Goal: Information Seeking & Learning: Learn about a topic

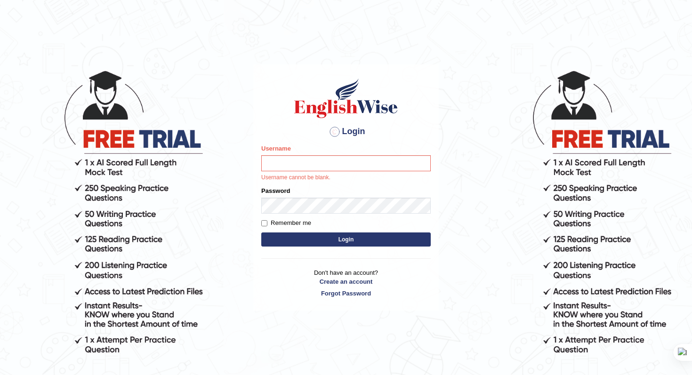
click at [331, 129] on div at bounding box center [334, 131] width 15 height 15
click at [334, 118] on img at bounding box center [345, 98] width 107 height 42
type input "Daksh_599"
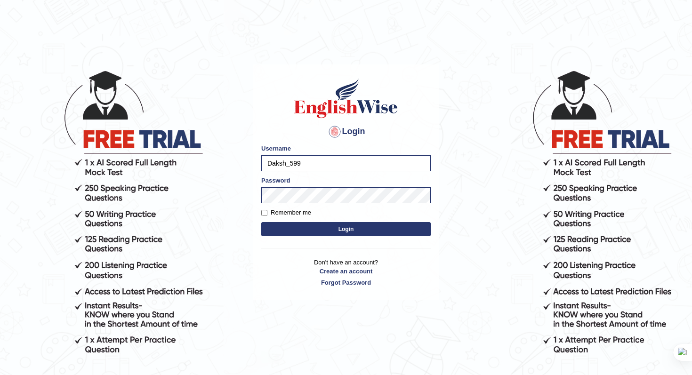
click at [318, 233] on button "Login" at bounding box center [345, 229] width 169 height 14
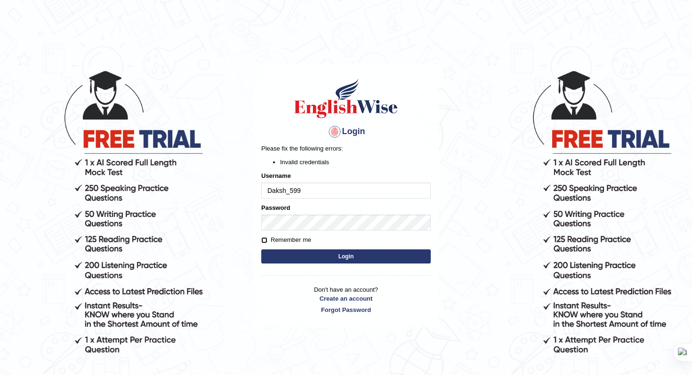
click at [265, 243] on input "Remember me" at bounding box center [264, 240] width 6 height 6
checkbox input "true"
click at [301, 259] on button "Login" at bounding box center [345, 257] width 169 height 14
click at [348, 262] on button "Login" at bounding box center [345, 257] width 169 height 14
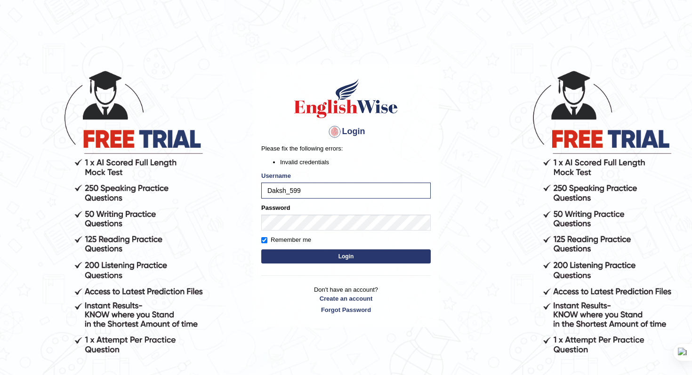
click at [344, 256] on button "Login" at bounding box center [345, 257] width 169 height 14
click at [213, 230] on body "Login Please fix the following errors: Invalid credentials Username Daksh_599 P…" at bounding box center [346, 222] width 692 height 375
click at [250, 225] on body "Login Please fix the following errors: Invalid credentials Username Daksh_599 P…" at bounding box center [346, 222] width 692 height 375
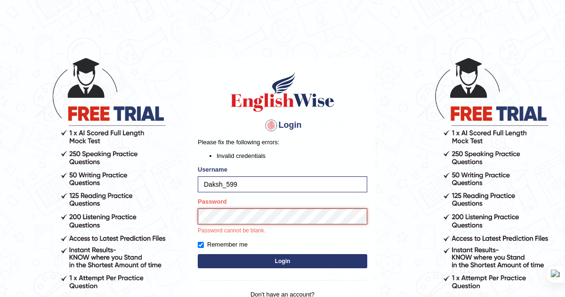
click at [198, 254] on button "Login" at bounding box center [282, 261] width 169 height 14
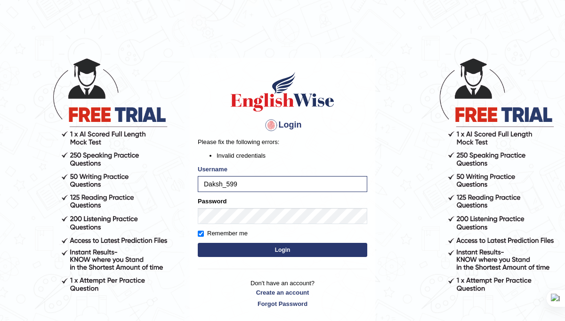
click at [272, 255] on button "Login" at bounding box center [282, 250] width 169 height 14
click at [203, 235] on input "Remember me" at bounding box center [201, 234] width 6 height 6
checkbox input "false"
click at [267, 250] on button "Login" at bounding box center [282, 250] width 169 height 14
click at [318, 257] on button "Login" at bounding box center [282, 250] width 169 height 14
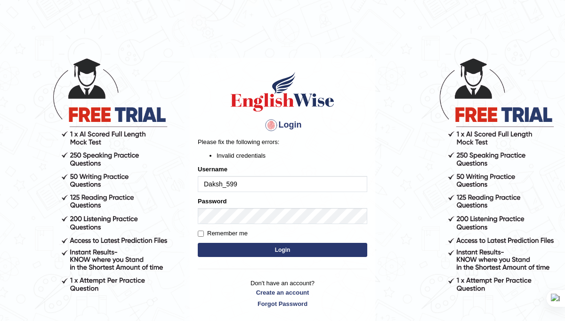
click at [318, 257] on form "Please fix the following errors: Invalid credentials Username Daksh_599 Passwor…" at bounding box center [282, 198] width 169 height 122
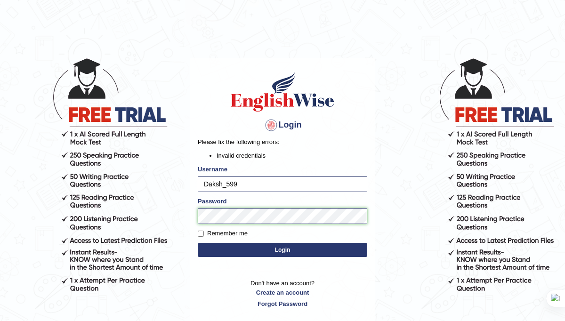
click at [191, 215] on div "Login Please fix the following errors: Invalid credentials Username Daksh_599 P…" at bounding box center [282, 189] width 185 height 263
click at [198, 243] on button "Login" at bounding box center [282, 250] width 169 height 14
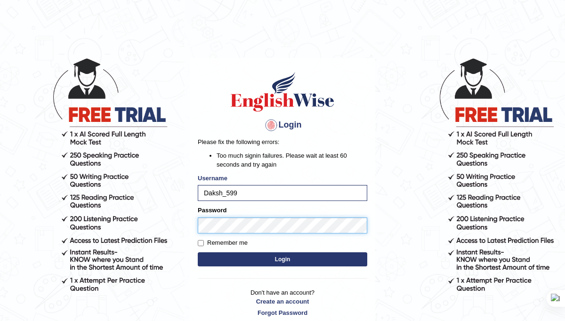
click at [165, 229] on body "Login Please fix the following errors: Too much signin failures. Please wait at…" at bounding box center [282, 188] width 565 height 321
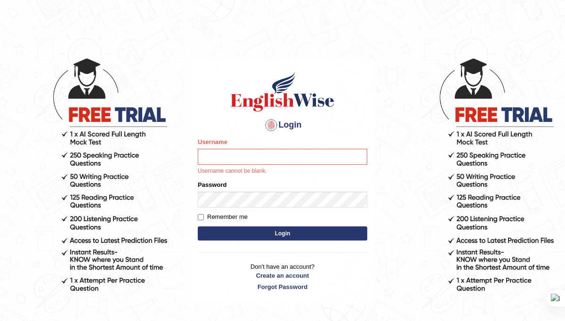
click at [268, 121] on div at bounding box center [271, 125] width 15 height 15
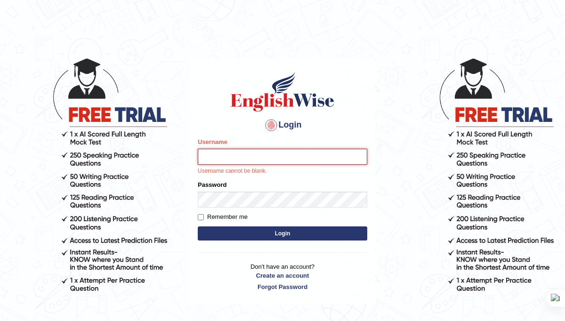
click at [266, 160] on input "Username" at bounding box center [282, 157] width 169 height 16
type input "Daksh_599"
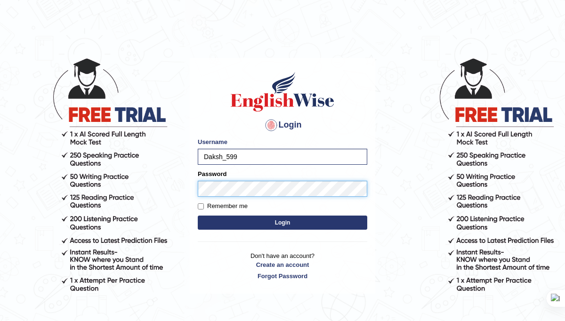
click at [198, 216] on button "Login" at bounding box center [282, 223] width 169 height 14
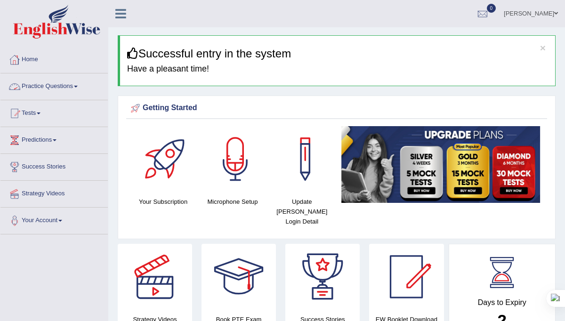
click at [84, 87] on link "Practice Questions" at bounding box center [53, 85] width 107 height 24
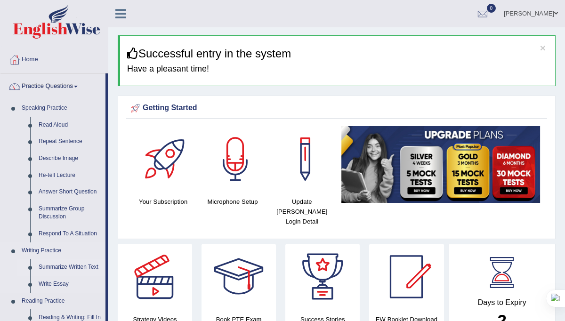
click at [66, 267] on link "Summarize Written Text" at bounding box center [69, 267] width 71 height 17
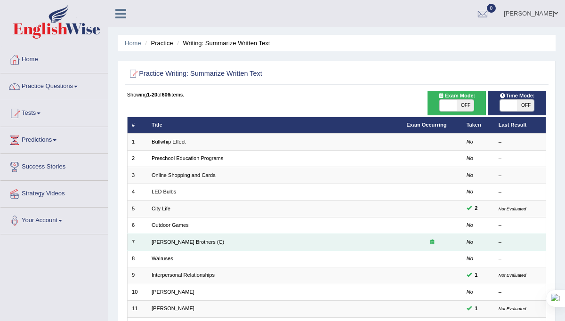
scroll to position [217, 0]
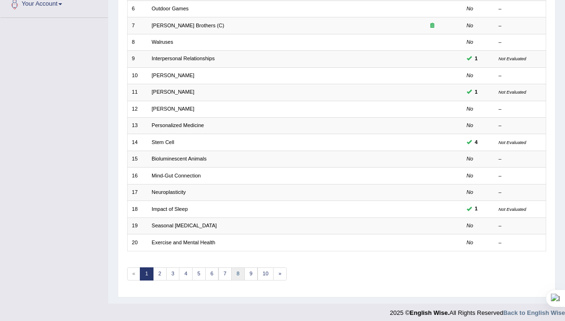
click at [234, 269] on link "8" at bounding box center [238, 273] width 14 height 13
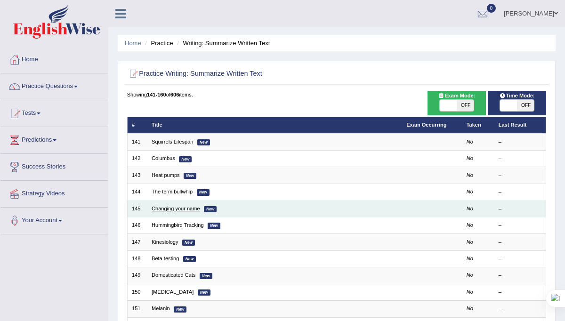
click at [180, 208] on link "Changing your name" at bounding box center [176, 209] width 48 height 6
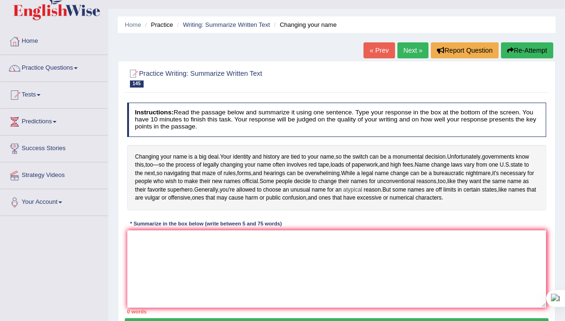
scroll to position [23, 0]
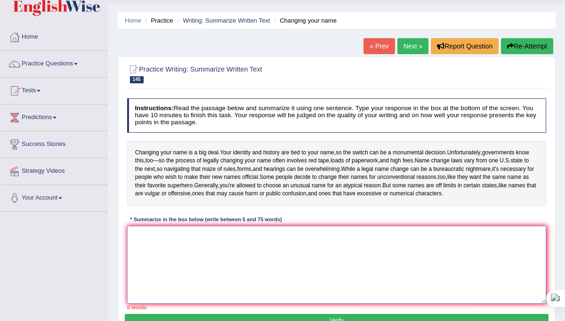
click at [233, 274] on textarea at bounding box center [336, 265] width 419 height 78
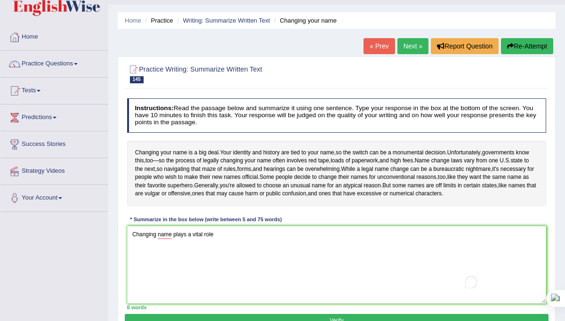
click at [166, 238] on div "Instructions: Read the passage below and summarize it using one sentence. Type …" at bounding box center [336, 204] width 423 height 219
click at [226, 258] on textarea "Changing name plays a vital role" at bounding box center [336, 265] width 419 height 78
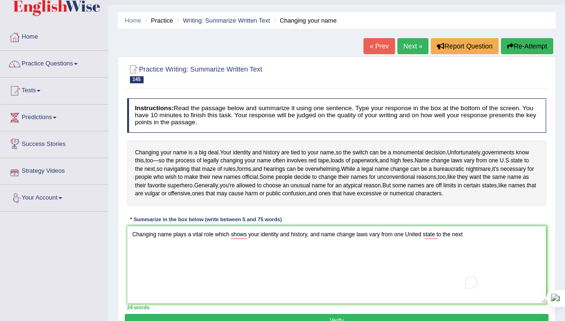
click at [237, 238] on div "Instructions: Read the passage below and summarize it using one sentence. Type …" at bounding box center [336, 204] width 423 height 219
click at [473, 284] on div "2" at bounding box center [471, 282] width 12 height 12
click at [533, 314] on div "2" at bounding box center [532, 315] width 10 height 10
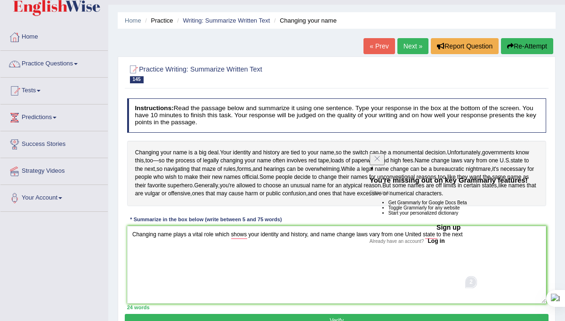
click at [444, 235] on button "Sign up" at bounding box center [449, 227] width 158 height 15
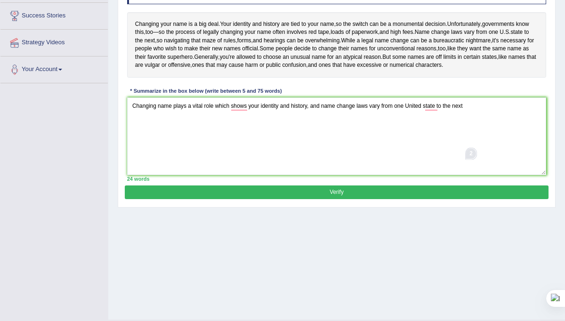
scroll to position [173, 0]
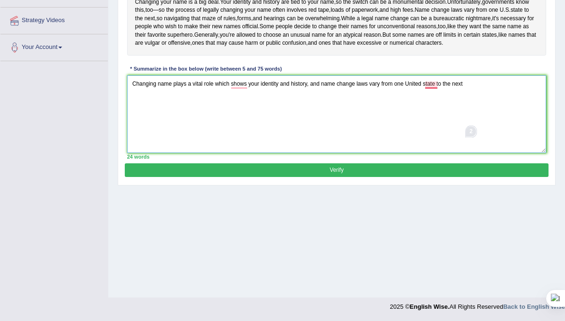
click at [483, 108] on textarea "Changing name plays a vital role which shows your identity and history, and nam…" at bounding box center [336, 114] width 419 height 78
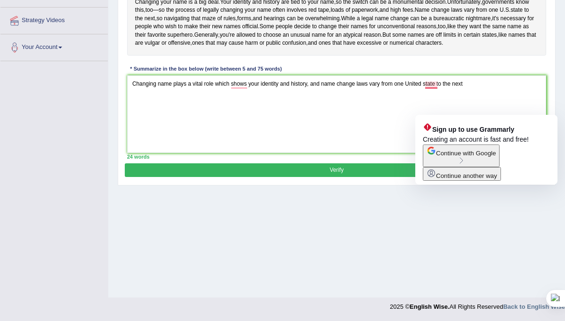
click at [481, 156] on button "Continue with Google" at bounding box center [461, 156] width 77 height 23
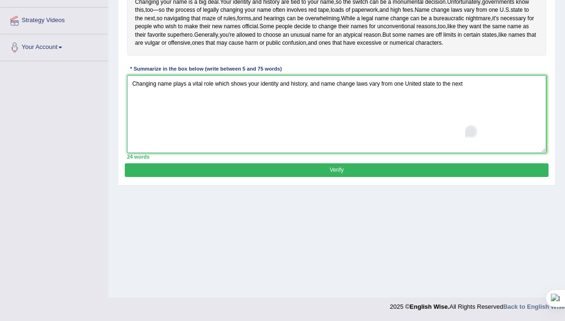
click at [481, 106] on textarea "Changing name plays a vital role which shows your identity and history, and nam…" at bounding box center [336, 114] width 419 height 78
click at [0, 0] on sider-quick-compose-btn at bounding box center [0, 0] width 0 height 0
click at [483, 105] on textarea "Changing name plays a vital role which shows your identity and history, and nam…" at bounding box center [336, 114] width 419 height 78
click at [471, 134] on div "3" at bounding box center [471, 131] width 9 height 9
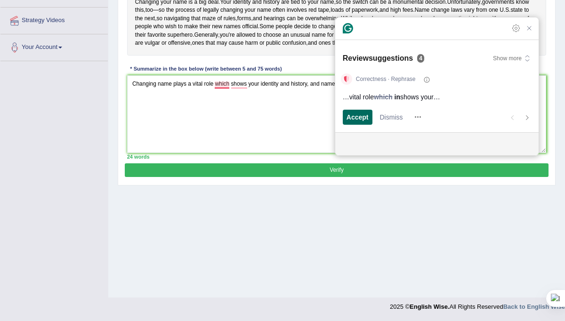
click at [367, 117] on span "Accept" at bounding box center [357, 117] width 22 height 10
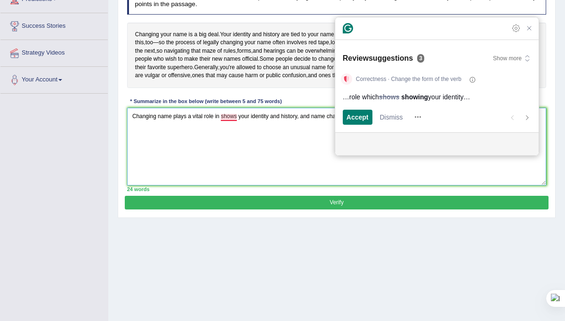
click at [294, 151] on textarea "Changing name plays a vital role in shows your identity and history, and name c…" at bounding box center [336, 147] width 419 height 78
click at [348, 118] on span "Accept" at bounding box center [357, 117] width 22 height 10
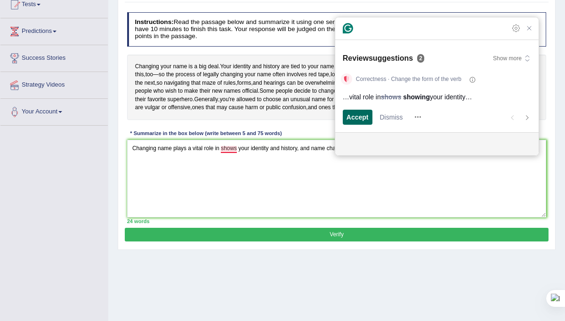
click at [347, 113] on span "Accept" at bounding box center [357, 117] width 22 height 10
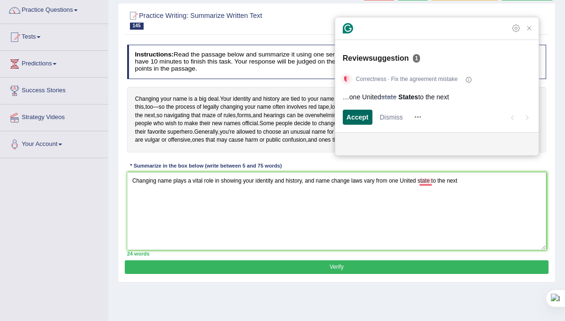
click at [363, 124] on div "Accept" at bounding box center [357, 117] width 22 height 15
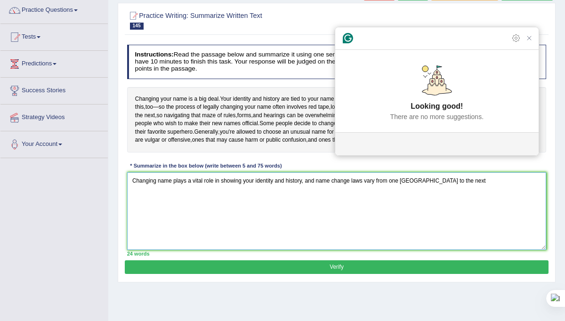
click at [481, 209] on textarea "Changing name plays a vital role in showing your identity and history, and name…" at bounding box center [336, 211] width 419 height 78
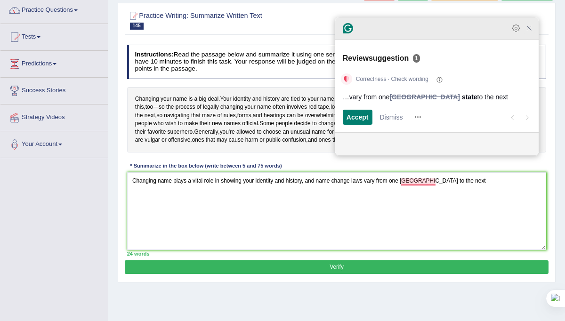
click at [532, 34] on icon "Close Grammarly Assistant" at bounding box center [528, 28] width 11 height 11
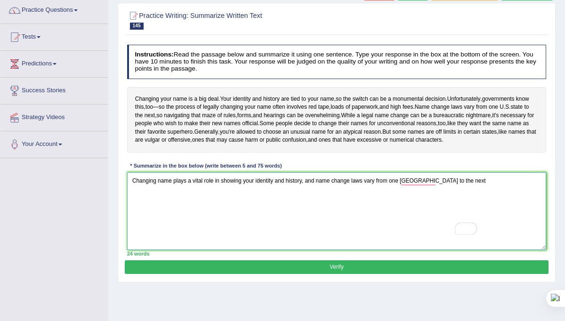
click at [466, 202] on textarea "Changing name plays a vital role in showing your identity and history, and name…" at bounding box center [336, 211] width 419 height 78
click at [464, 200] on textarea "Changing name plays a vital role in showing your identity and history, and name…" at bounding box center [336, 211] width 419 height 78
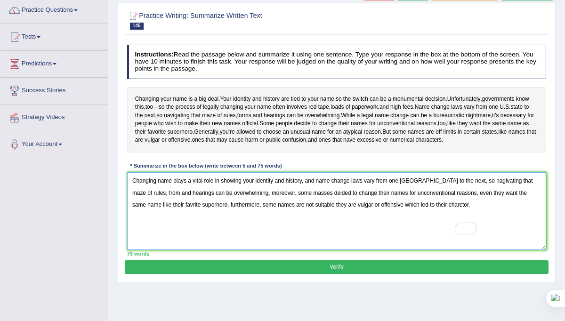
click at [431, 229] on textarea "Changing name plays a vital role in showing your identity and history, and name…" at bounding box center [336, 211] width 419 height 78
click at [441, 228] on textarea "Changing name plays a vital role in showing your identity and history, and name…" at bounding box center [336, 211] width 419 height 78
click at [320, 215] on textarea "Changing name plays a vital role in showing your identity and history, and name…" at bounding box center [336, 211] width 419 height 78
type textarea "Changing name plays a vital role in showing your identity and history, and name…"
click at [345, 274] on button "Verify" at bounding box center [336, 267] width 423 height 14
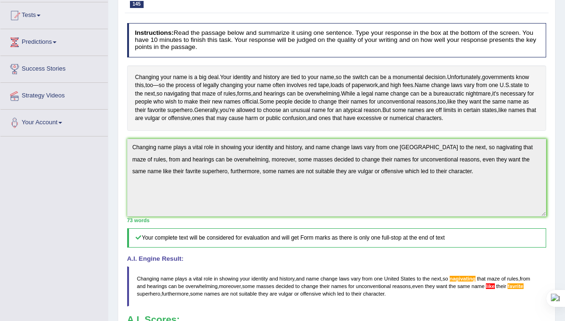
scroll to position [99, 0]
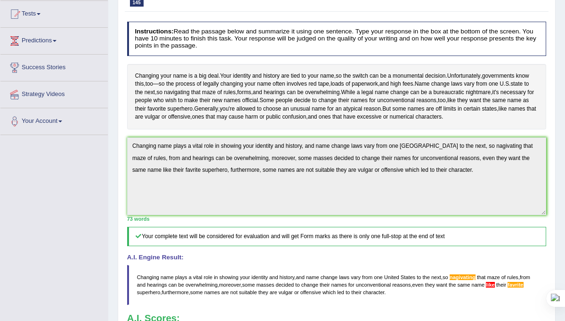
click at [135, 159] on div "Instructions: Read the passage below and summarize it using one sentence. Type …" at bounding box center [336, 200] width 423 height 364
click at [157, 147] on icon at bounding box center [156, 148] width 6 height 6
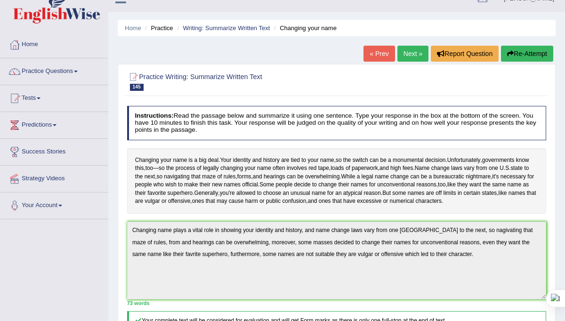
scroll to position [0, 0]
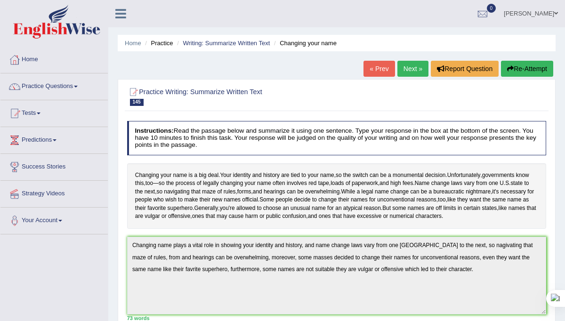
click at [526, 70] on button "Re-Attempt" at bounding box center [527, 69] width 52 height 16
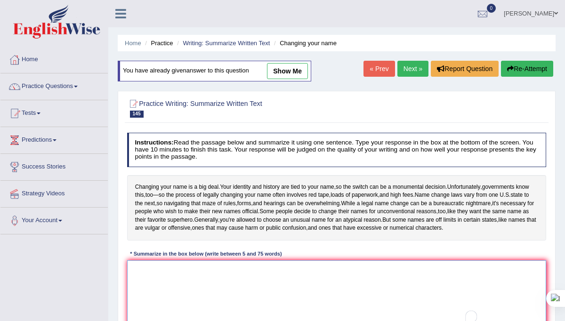
click at [314, 291] on textarea "To enrich screen reader interactions, please activate Accessibility in Grammarl…" at bounding box center [336, 299] width 419 height 78
paste textarea "Changing name plays a vital role in showing your identity and history, and name…"
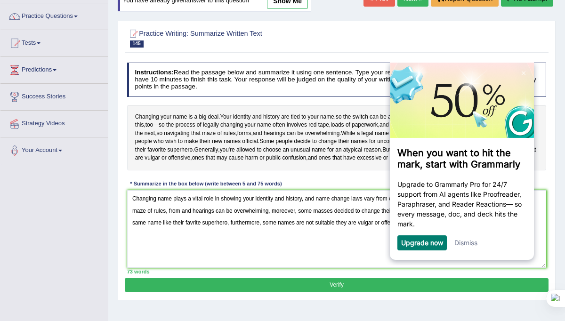
click at [469, 243] on link "Dismiss" at bounding box center [465, 242] width 23 height 8
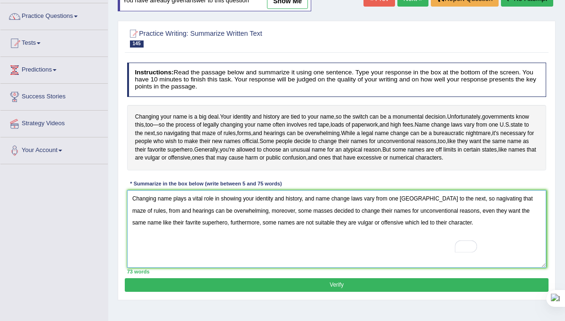
click at [484, 221] on textarea "Changing name plays a vital role in showing your identity and history, and name…" at bounding box center [336, 229] width 419 height 78
click at [485, 222] on textarea "Changing name plays a vital role in showing your identity and history, and name…" at bounding box center [336, 229] width 419 height 78
click at [487, 223] on textarea "Changing name plays a vital role in showing your identity and history, and name…" at bounding box center [336, 229] width 419 height 78
click at [483, 222] on textarea "Changing name plays a vital role in showing your identity and history, and name…" at bounding box center [336, 229] width 419 height 78
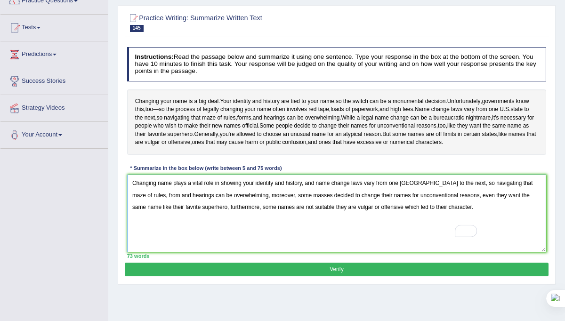
scroll to position [86, 0]
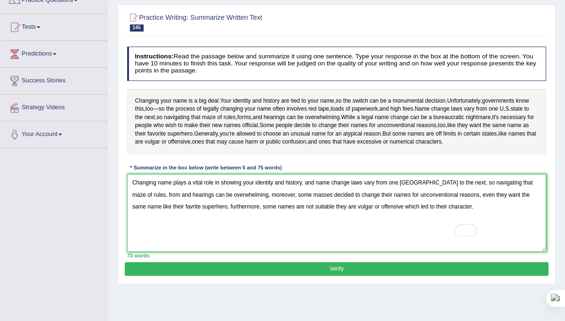
drag, startPoint x: 140, startPoint y: 231, endPoint x: 130, endPoint y: 230, distance: 10.5
click at [130, 230] on textarea "Changing name plays a vital role in showing your identity and history, and name…" at bounding box center [336, 213] width 419 height 78
click at [159, 231] on textarea "Changing name plays a vital role in showing your identity and history, and name…" at bounding box center [336, 213] width 419 height 78
click at [159, 228] on textarea "Changing name plays a vital role in showing your identity and history, and name…" at bounding box center [336, 213] width 419 height 78
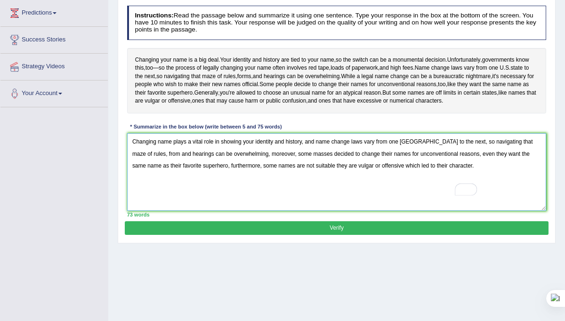
scroll to position [165, 0]
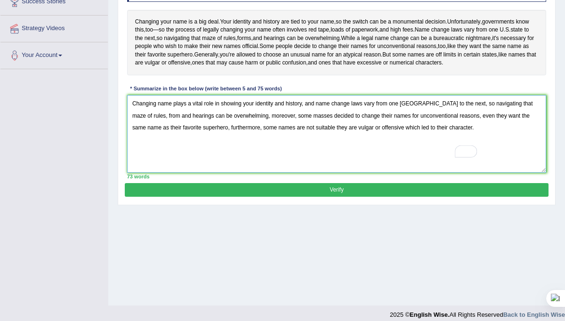
type textarea "Changing name plays a vital role in showing your identity and history, and name…"
click at [338, 183] on div "Instructions: Read the passage below and summarize it using one sentence. Type …" at bounding box center [336, 73] width 423 height 219
click at [337, 197] on button "Verify" at bounding box center [336, 190] width 423 height 14
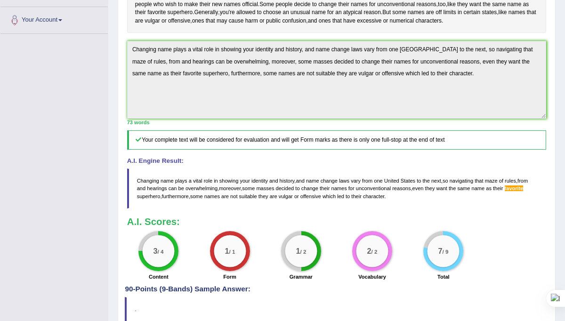
scroll to position [170, 0]
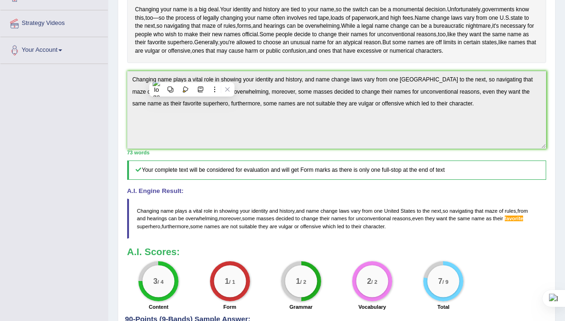
click at [108, 85] on div "Home Practice Writing: Summarize Written Text Changing your name You have alrea…" at bounding box center [336, 100] width 457 height 541
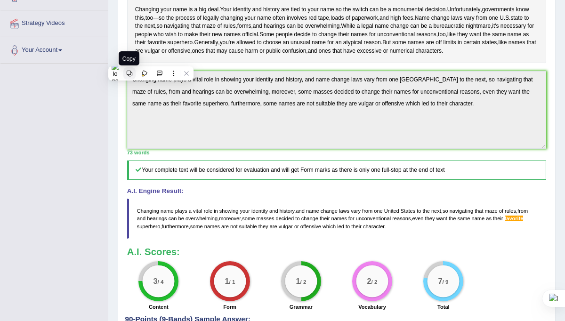
click at [131, 70] on icon at bounding box center [129, 73] width 7 height 7
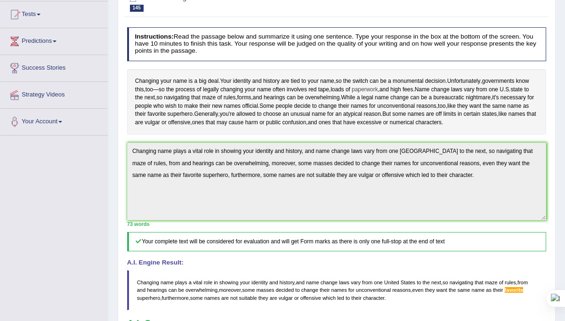
scroll to position [0, 0]
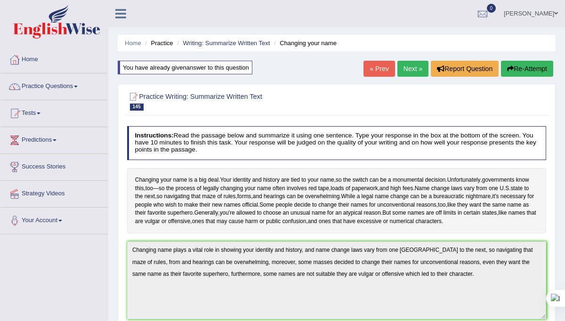
click at [515, 65] on button "Re-Attempt" at bounding box center [527, 69] width 52 height 16
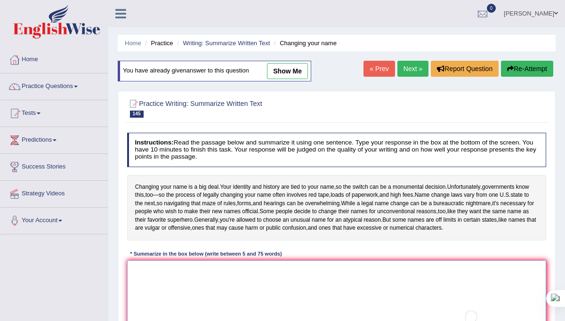
click at [209, 290] on textarea "To enrich screen reader interactions, please activate Accessibility in Grammarl…" at bounding box center [336, 299] width 419 height 78
paste textarea "Changing name plays a vital role in showing your identity and history, and name…"
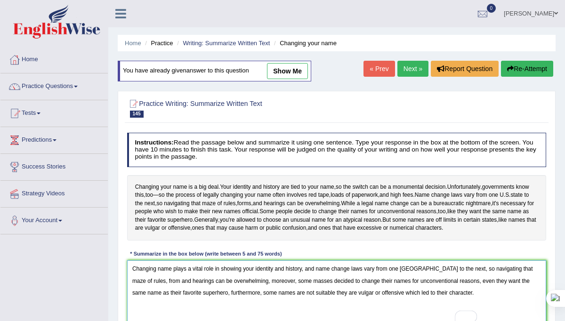
scroll to position [33, 0]
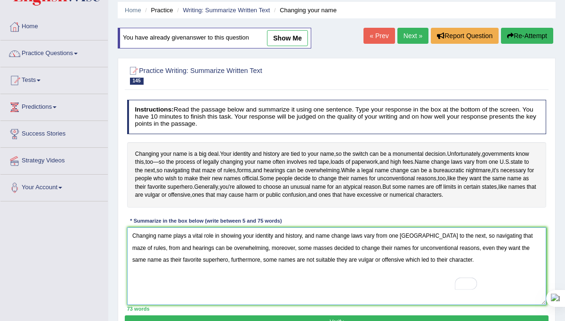
drag, startPoint x: 170, startPoint y: 284, endPoint x: 153, endPoint y: 283, distance: 17.0
click at [153, 283] on textarea "Changing name plays a vital role in showing your identity and history, and name…" at bounding box center [336, 266] width 419 height 78
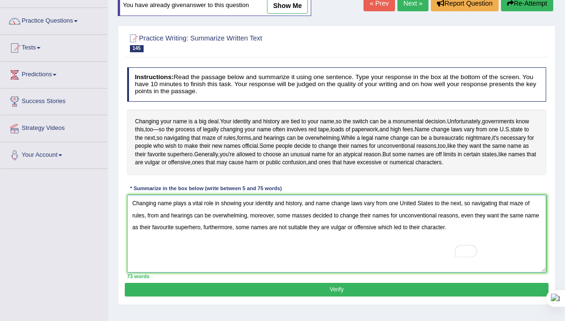
scroll to position [95, 0]
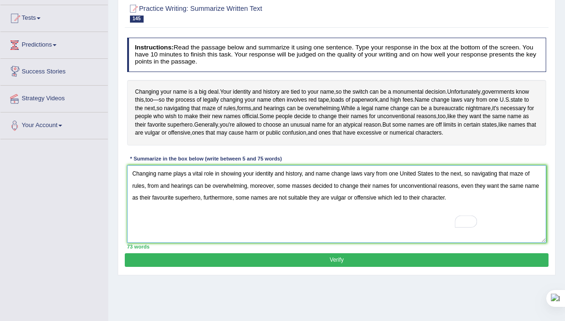
type textarea "Changing name plays a vital role in showing your identity and history, and name…"
click at [329, 267] on button "Verify" at bounding box center [336, 260] width 423 height 14
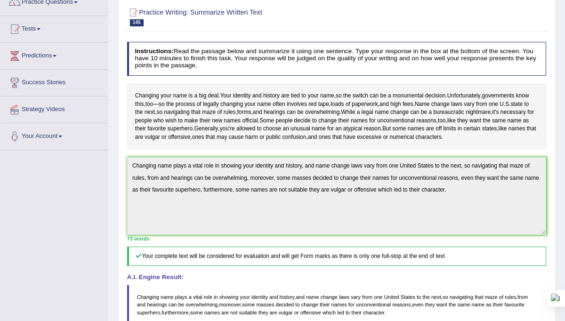
scroll to position [60, 0]
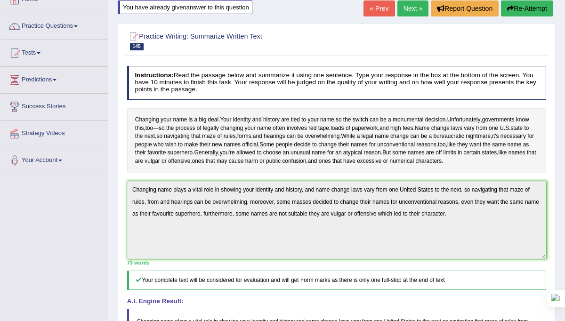
click at [405, 10] on link "Next »" at bounding box center [412, 8] width 31 height 16
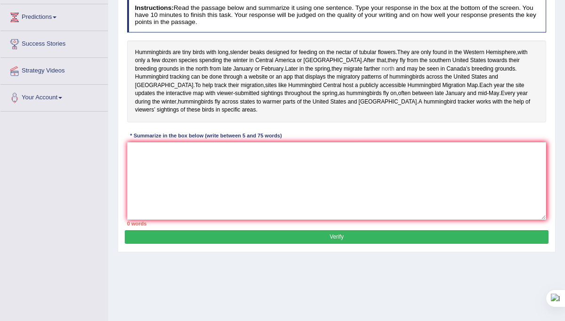
scroll to position [118, 0]
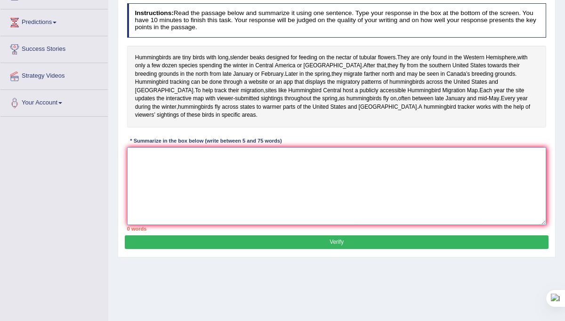
click at [318, 187] on textarea at bounding box center [336, 186] width 419 height 78
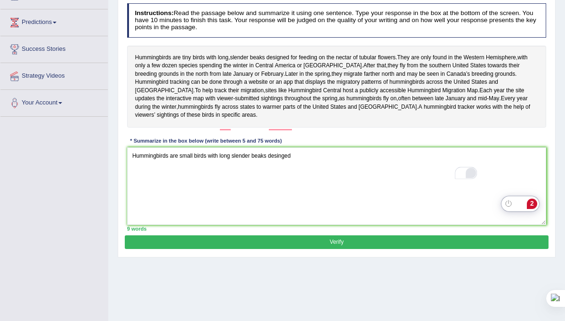
click at [470, 173] on div "Open Grammarly." at bounding box center [471, 173] width 9 height 9
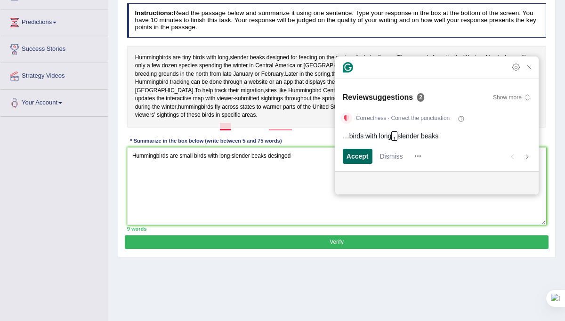
click at [359, 155] on span "Accept" at bounding box center [357, 156] width 22 height 10
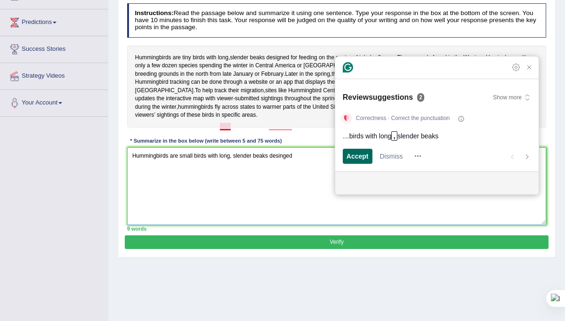
scroll to position [85, 0]
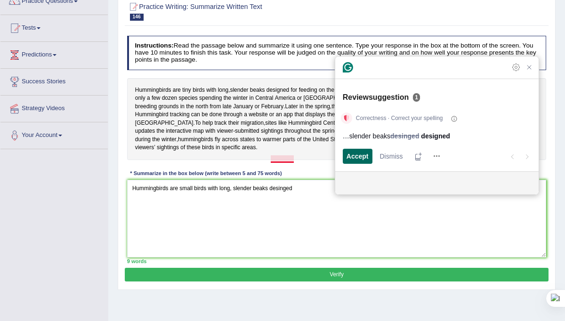
click at [356, 158] on span "Accept" at bounding box center [357, 156] width 22 height 10
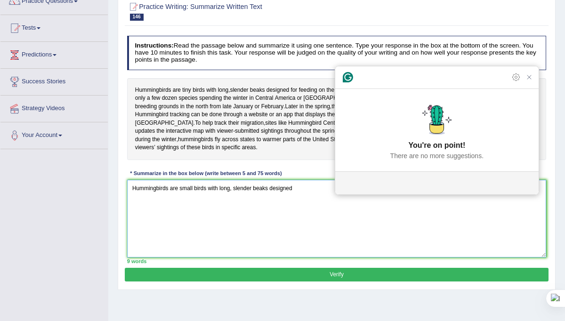
click at [296, 209] on textarea "Hummingbirds are small birds with long, slender beaks designed" at bounding box center [336, 219] width 419 height 78
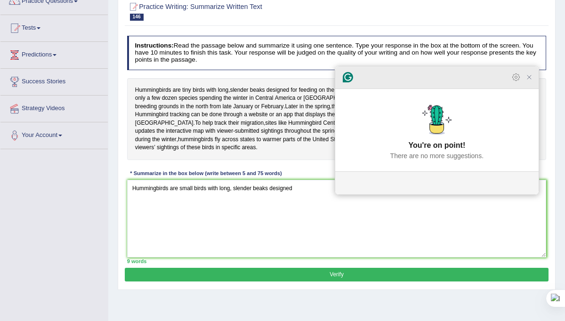
click at [528, 80] on icon "Close Grammarly Assistant" at bounding box center [529, 77] width 8 height 8
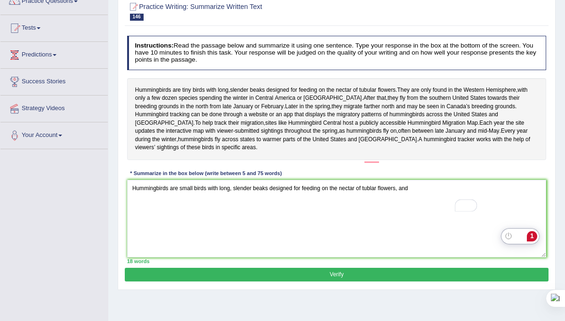
click at [472, 207] on div "Open Grammarly." at bounding box center [471, 205] width 9 height 9
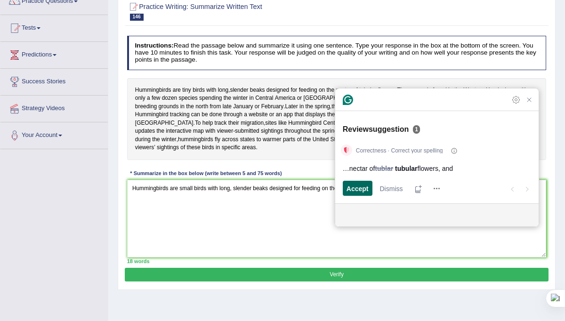
click at [362, 191] on span "Accept" at bounding box center [357, 189] width 22 height 10
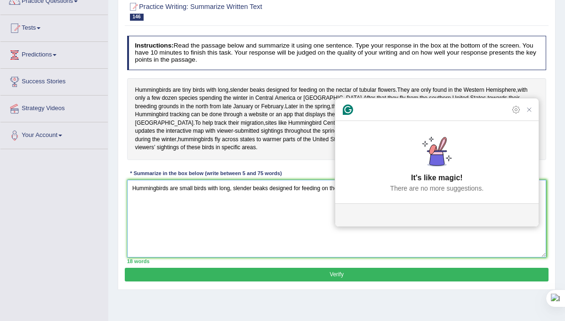
click at [334, 193] on textarea "Hummingbirds are small birds with long, slender beaks designed for feeding on t…" at bounding box center [336, 219] width 419 height 78
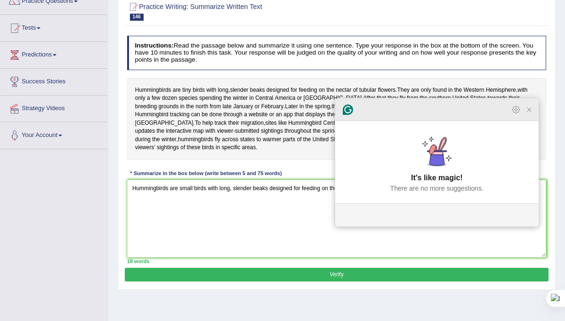
click at [531, 113] on icon "Close Grammarly Assistant" at bounding box center [529, 110] width 8 height 8
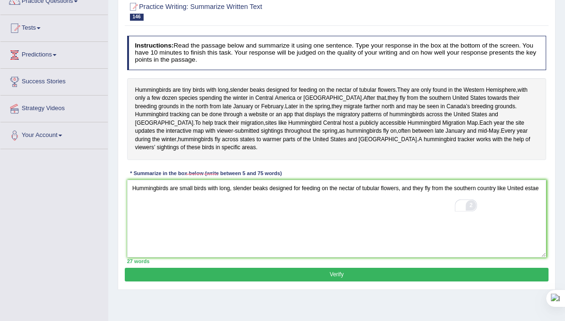
click at [471, 204] on div "2" at bounding box center [471, 205] width 9 height 9
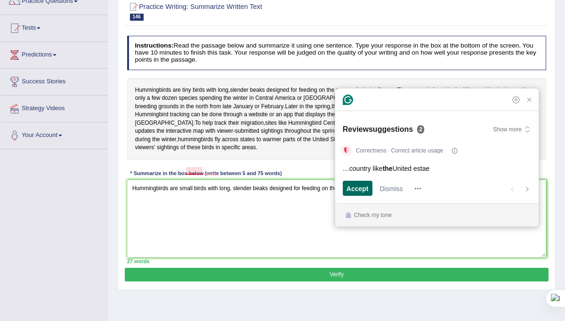
click at [354, 190] on span "Accept" at bounding box center [357, 189] width 22 height 10
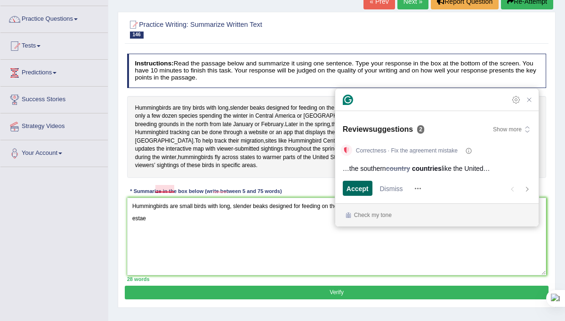
click at [367, 188] on span "Accept" at bounding box center [357, 189] width 22 height 10
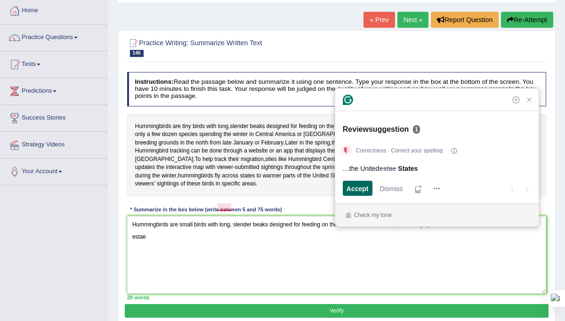
click at [367, 188] on span "Accept" at bounding box center [357, 189] width 22 height 10
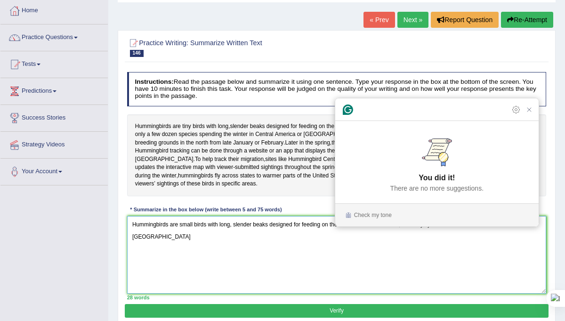
click at [176, 223] on textarea "Hummingbirds are small birds with long, slender beaks designed for feeding on t…" at bounding box center [336, 255] width 419 height 78
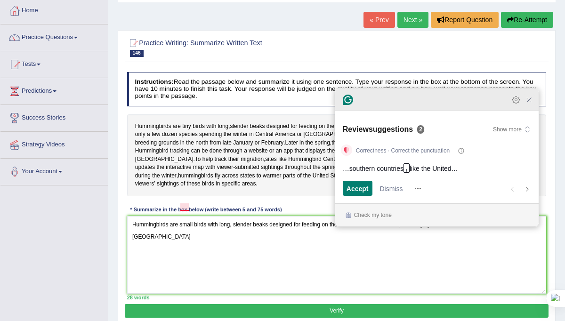
click at [532, 104] on icon "Close Grammarly Assistant" at bounding box center [529, 100] width 8 height 8
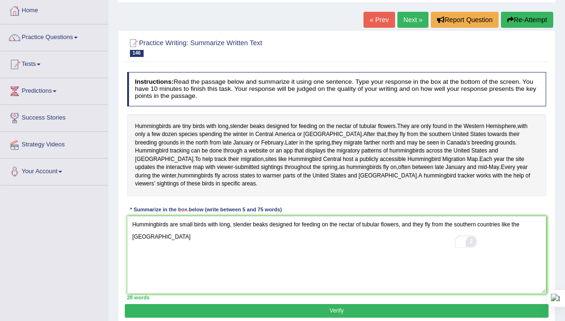
click at [470, 244] on div "2" at bounding box center [471, 241] width 9 height 9
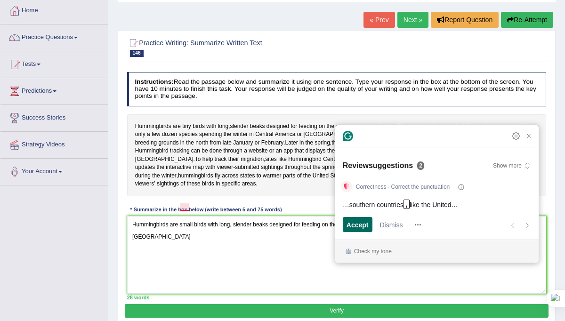
click at [362, 225] on span "Accept" at bounding box center [357, 225] width 22 height 10
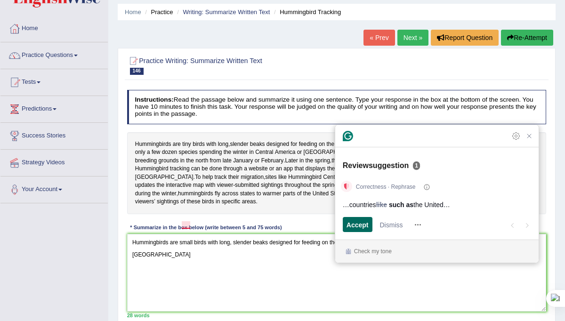
click at [362, 226] on span "Accept" at bounding box center [357, 225] width 22 height 10
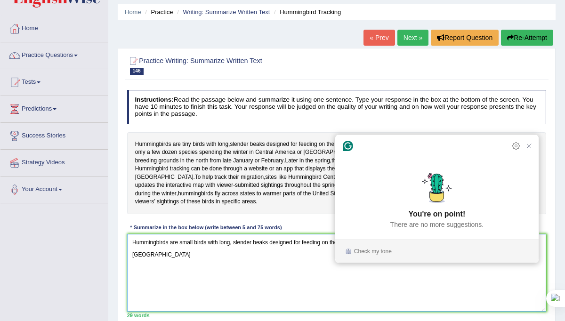
click at [178, 247] on textarea "Hummingbirds are small birds with long, slender beaks designed for feeding on t…" at bounding box center [336, 273] width 419 height 78
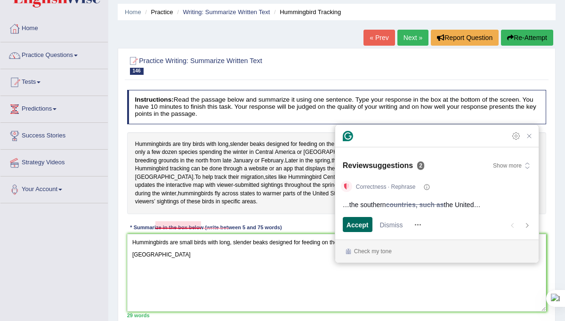
click at [363, 232] on div "Accept" at bounding box center [357, 224] width 22 height 15
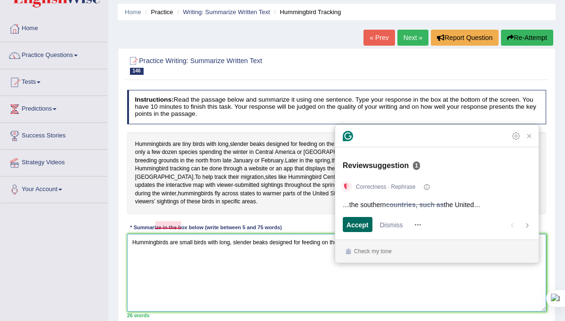
scroll to position [13, 0]
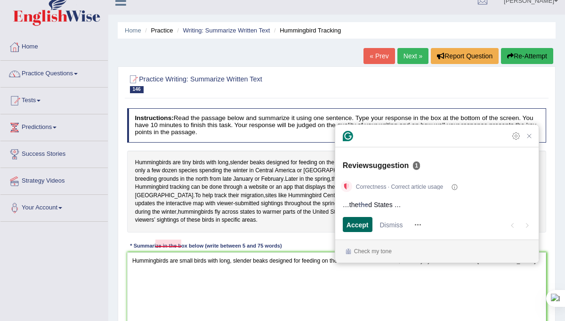
click at [363, 232] on div "Accept" at bounding box center [357, 224] width 22 height 15
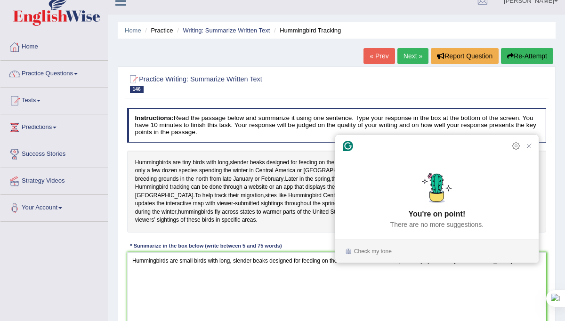
click at [363, 232] on article "You're on point! There are no more suggestions." at bounding box center [436, 200] width 203 height 77
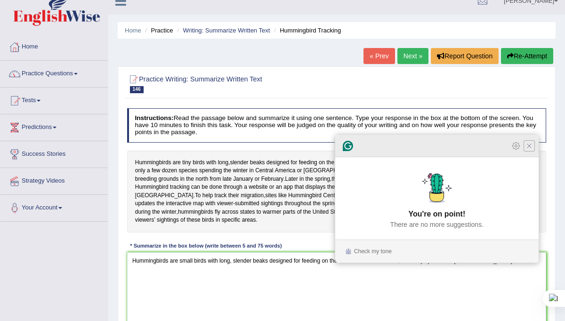
click at [530, 148] on icon "Close Grammarly Assistant" at bounding box center [529, 146] width 8 height 8
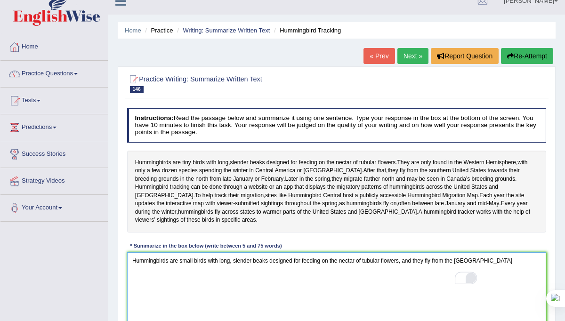
click at [521, 254] on textarea "Hummingbirds are small birds with long, slender beaks designed for feeding on t…" at bounding box center [336, 291] width 419 height 78
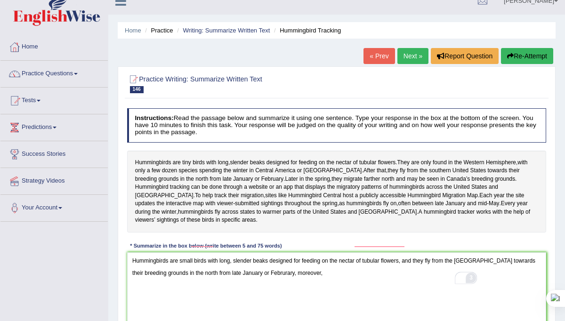
click at [0, 0] on sider-quick-compose-btn at bounding box center [0, 0] width 0 height 0
click at [474, 274] on div "3" at bounding box center [471, 278] width 9 height 9
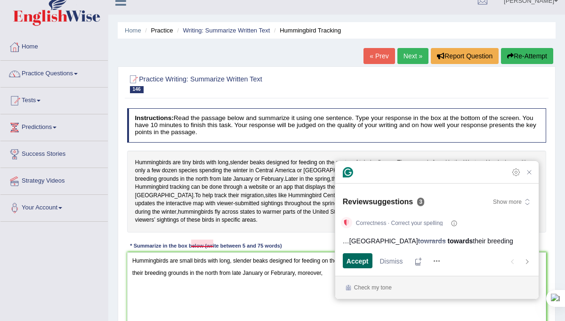
click at [367, 261] on span "Accept" at bounding box center [357, 261] width 22 height 10
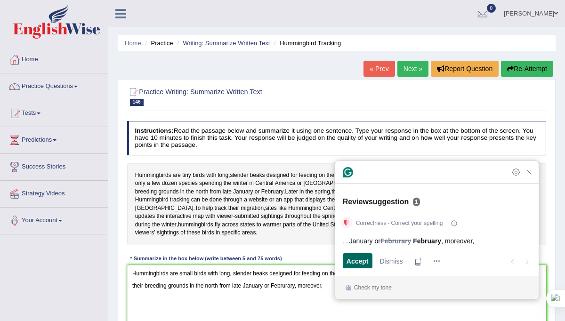
click at [367, 261] on span "Accept" at bounding box center [357, 261] width 22 height 10
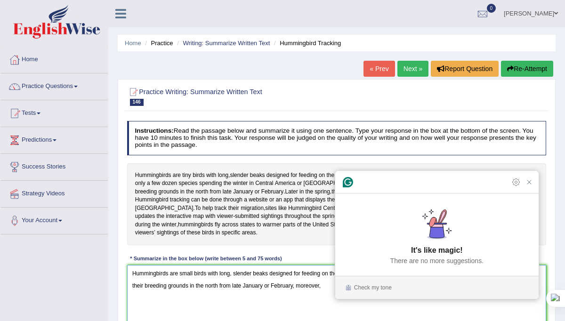
click at [284, 281] on textarea "Hummingbirds are small birds with long, slender beaks designed for feeding on t…" at bounding box center [336, 304] width 419 height 78
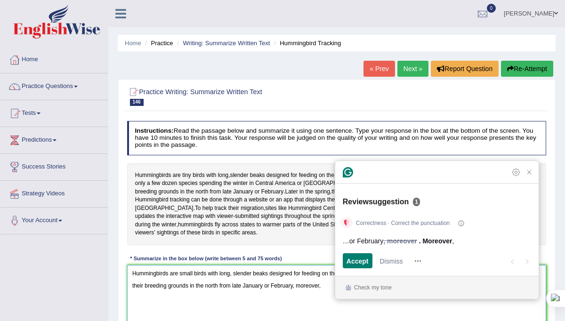
click at [325, 276] on textarea "Hummingbirds are small birds with long, slender beaks designed for feeding on t…" at bounding box center [336, 304] width 419 height 78
click at [392, 262] on span "Dismiss" at bounding box center [391, 261] width 23 height 10
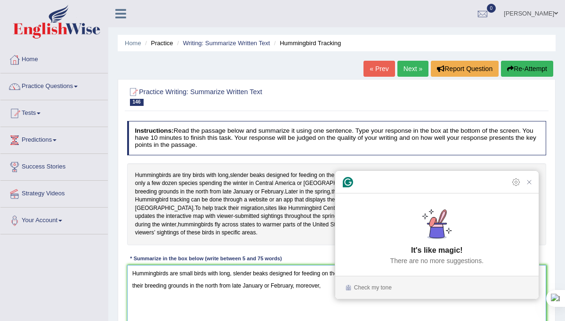
click at [327, 277] on textarea "Hummingbirds are small birds with long, slender beaks designed for feeding on t…" at bounding box center [336, 304] width 419 height 78
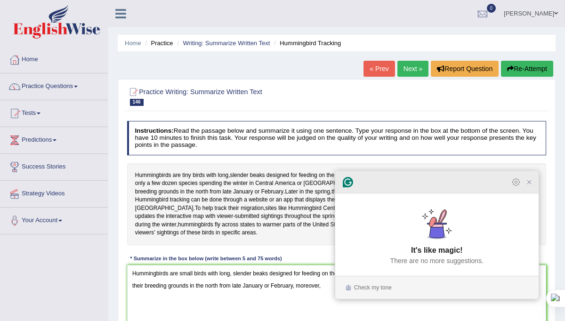
click at [531, 186] on icon "Close Grammarly Assistant" at bounding box center [529, 182] width 8 height 8
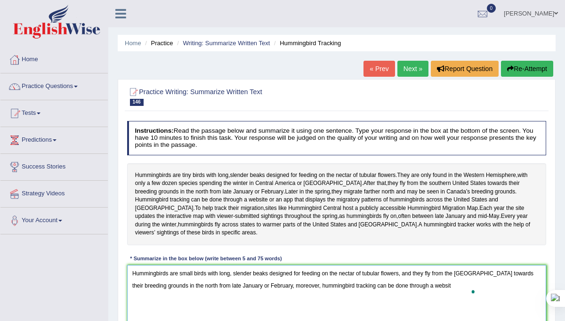
type textarea "Hummingbirds are small birds with long, slender beaks designed for feeding on t…"
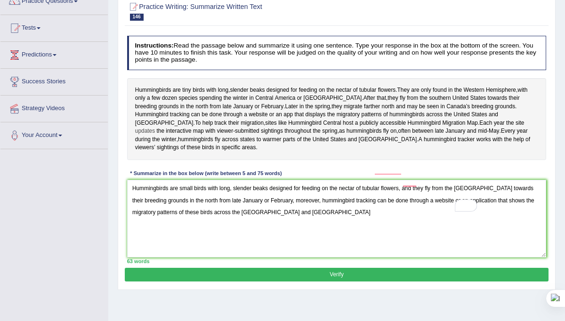
scroll to position [82, 0]
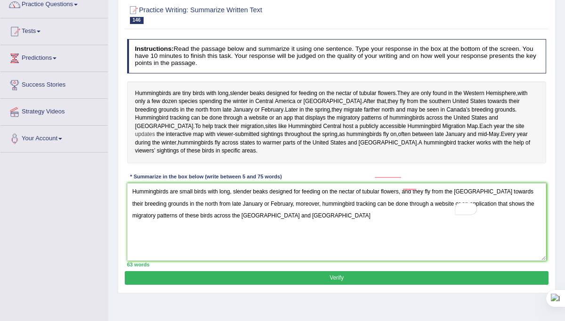
click at [401, 211] on textarea "Hummingbirds are small birds with long, slender beaks designed for feeding on t…" at bounding box center [336, 222] width 419 height 78
type textarea "Hummingbirds are small birds with long, slender beaks designed for feeding on t…"
click at [469, 210] on div "Open Grammarly. 2 suggestions." at bounding box center [471, 208] width 9 height 9
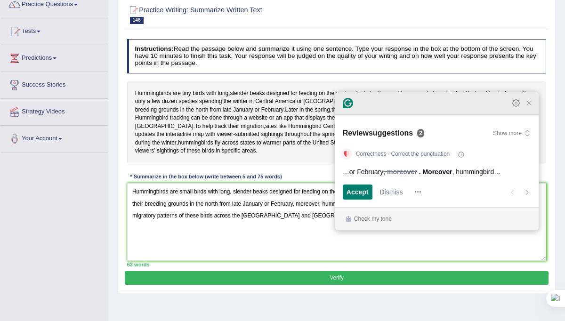
click at [528, 107] on icon "Close Grammarly Assistant" at bounding box center [529, 103] width 8 height 8
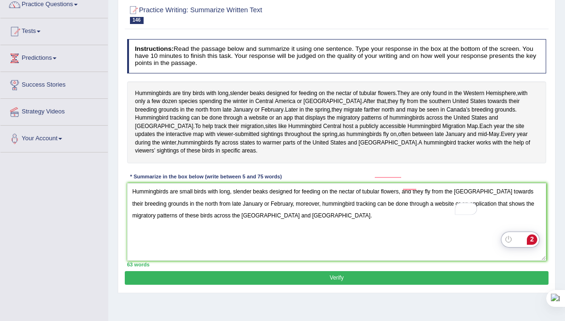
click at [344, 271] on button "Verify" at bounding box center [336, 278] width 423 height 14
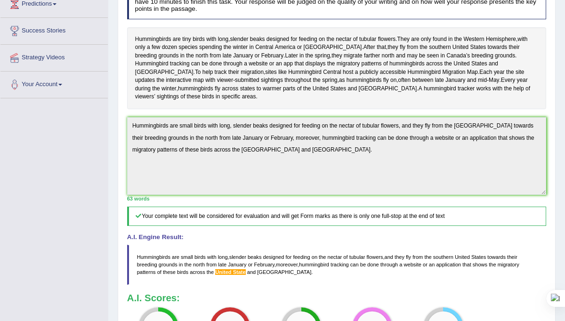
scroll to position [0, 0]
